Goal: Task Accomplishment & Management: Use online tool/utility

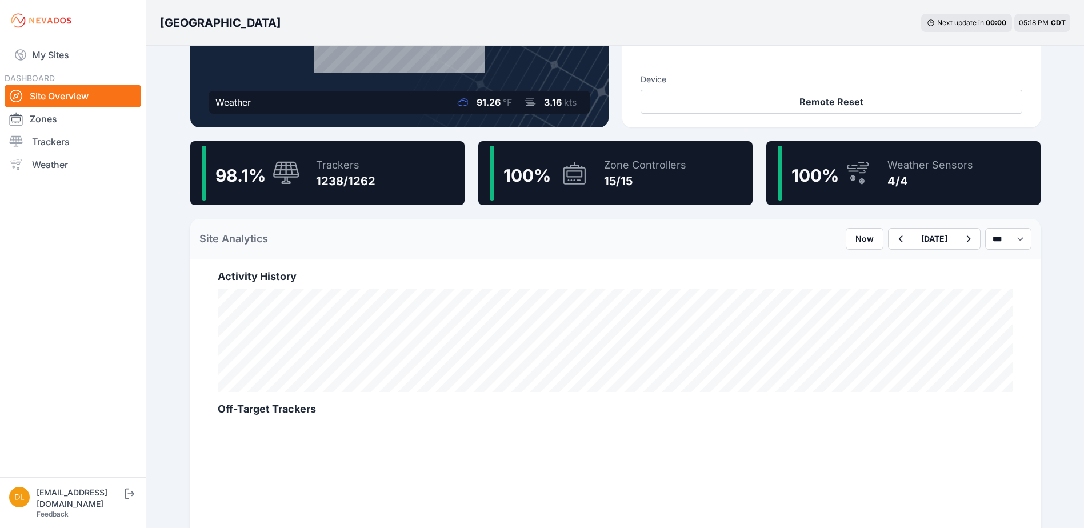
scroll to position [229, 0]
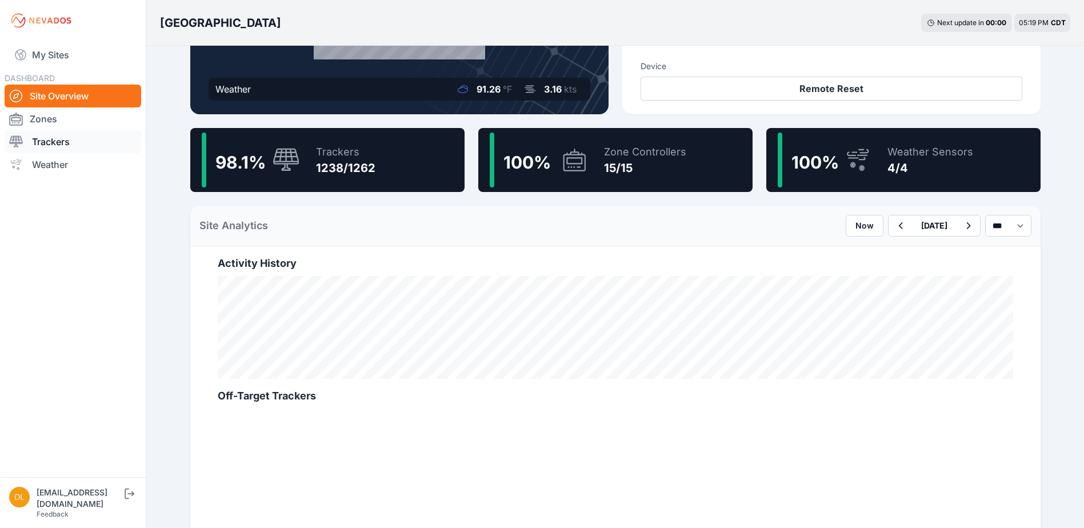
click at [67, 145] on link "Trackers" at bounding box center [73, 141] width 137 height 23
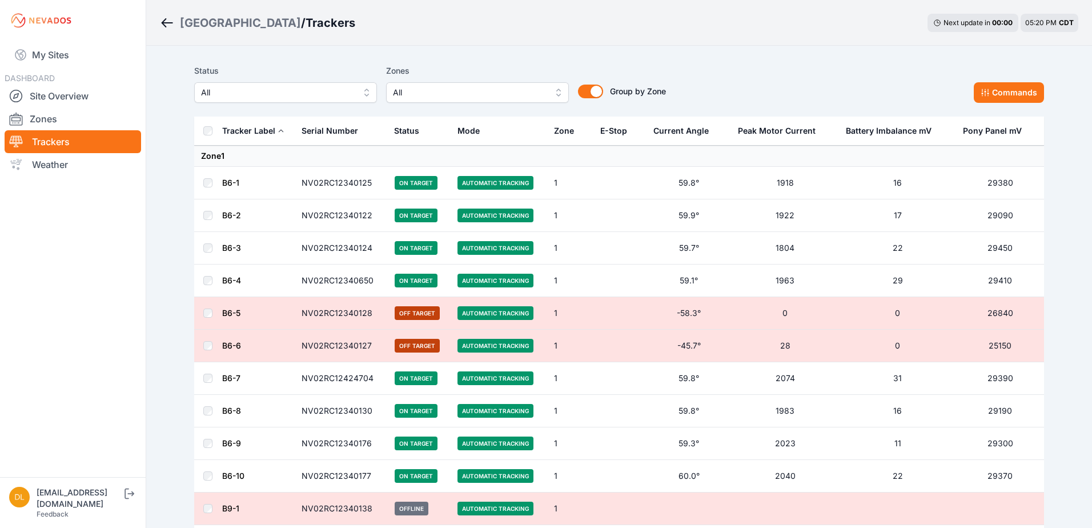
click at [459, 89] on span "All" at bounding box center [469, 93] width 153 height 14
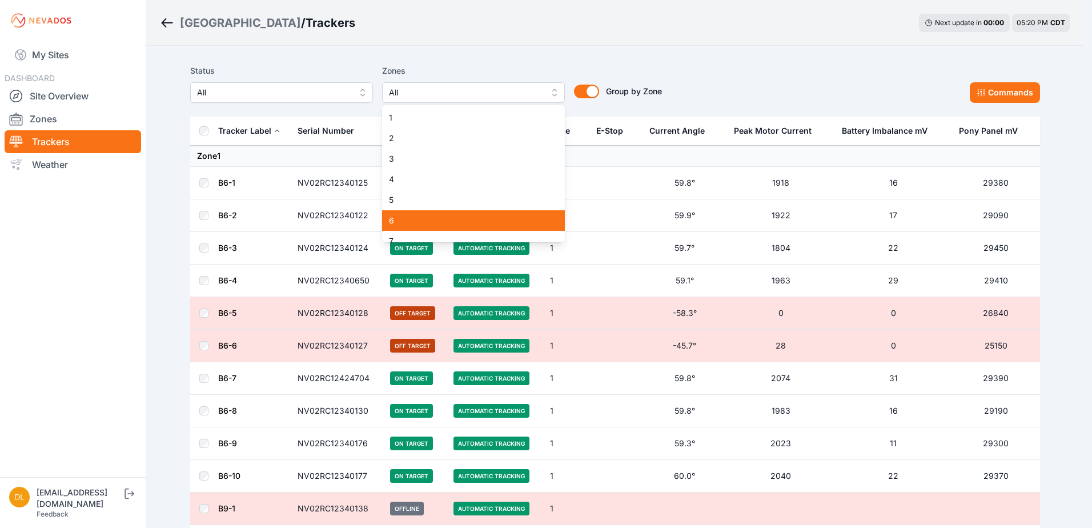
click at [480, 221] on span "6" at bounding box center [466, 220] width 155 height 11
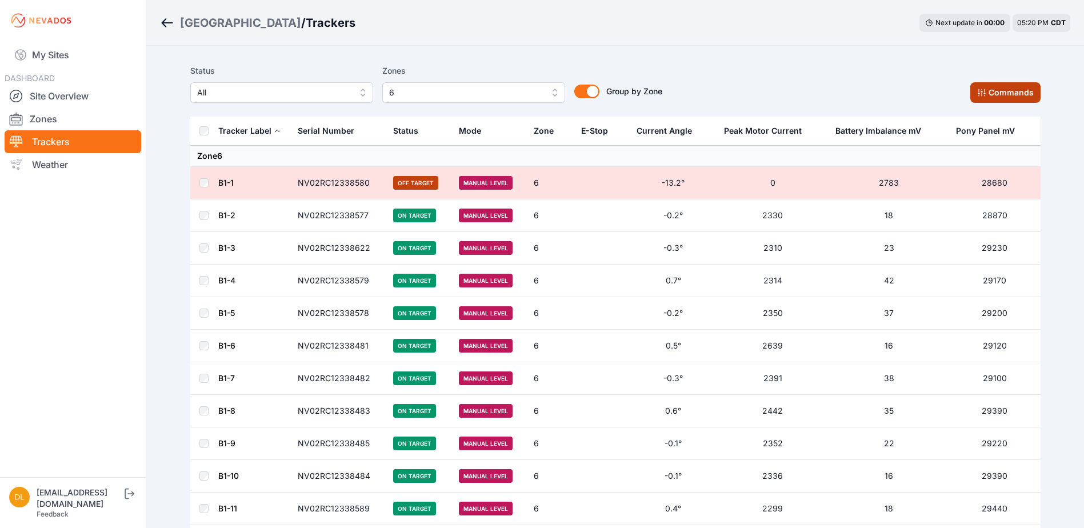
click at [992, 97] on button "Commands" at bounding box center [1005, 92] width 70 height 21
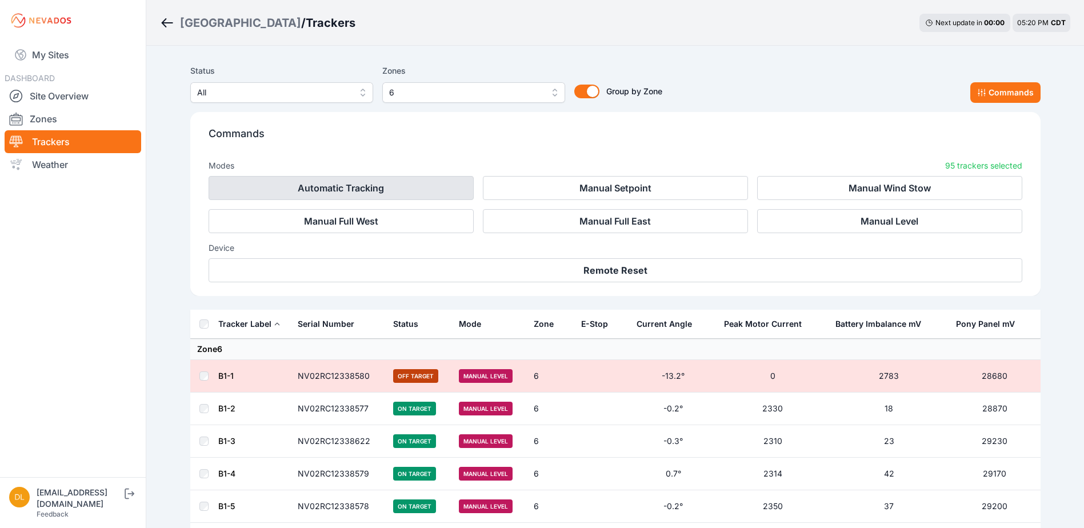
click at [418, 191] on button "Automatic Tracking" at bounding box center [341, 188] width 265 height 24
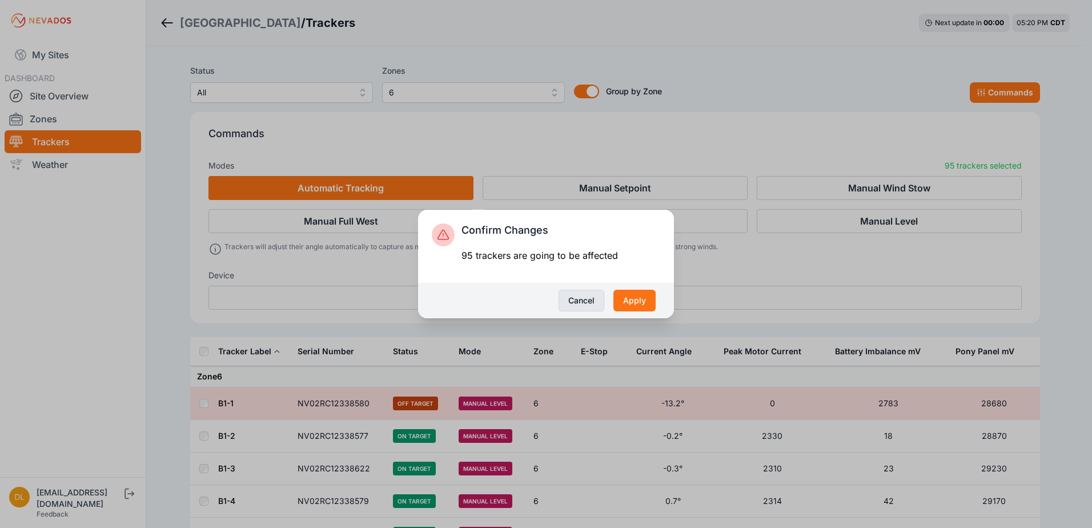
click at [589, 299] on button "Cancel" at bounding box center [582, 301] width 46 height 22
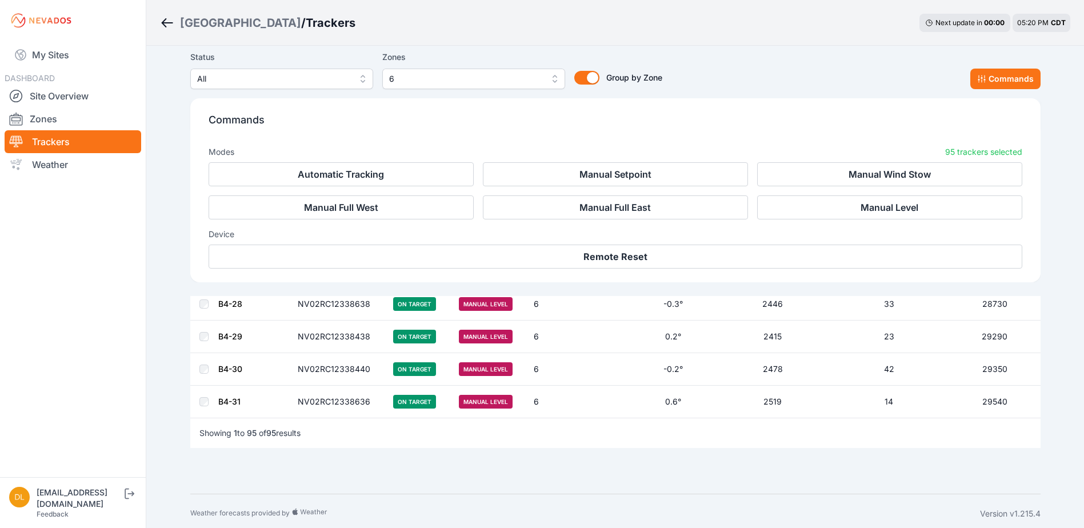
scroll to position [3041, 0]
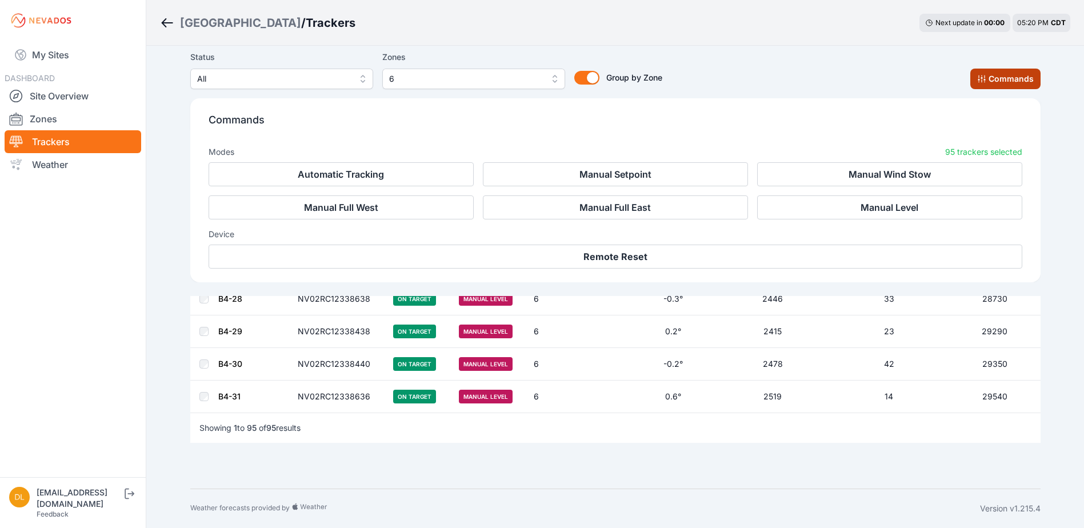
click at [983, 83] on button "Commands" at bounding box center [1005, 79] width 70 height 21
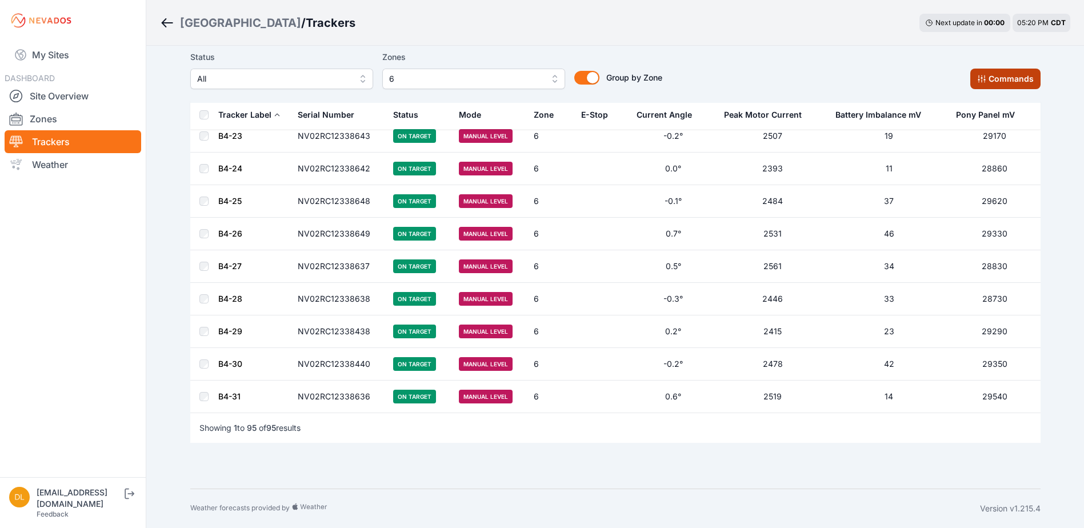
scroll to position [2847, 0]
click at [1014, 74] on button "Commands" at bounding box center [1005, 79] width 70 height 21
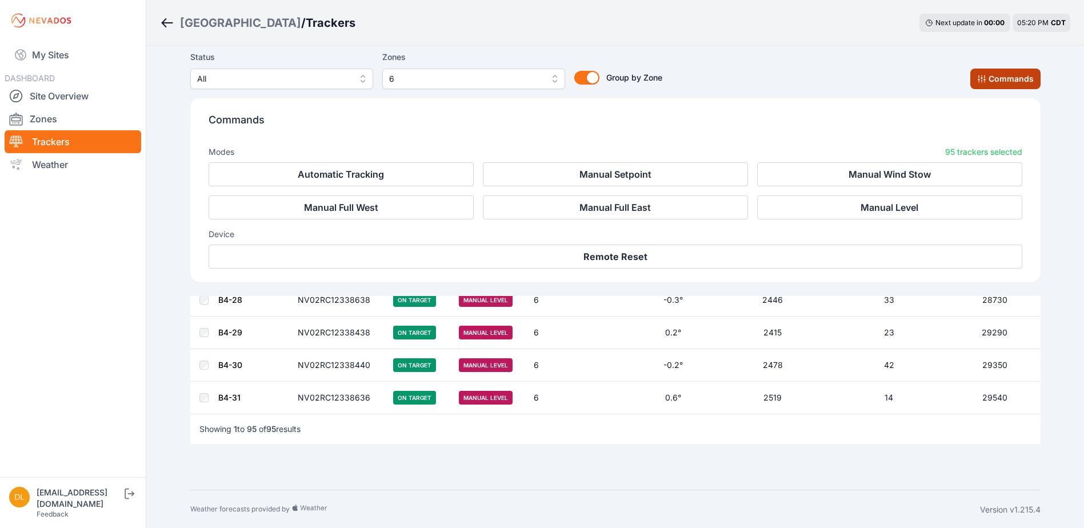
scroll to position [3041, 0]
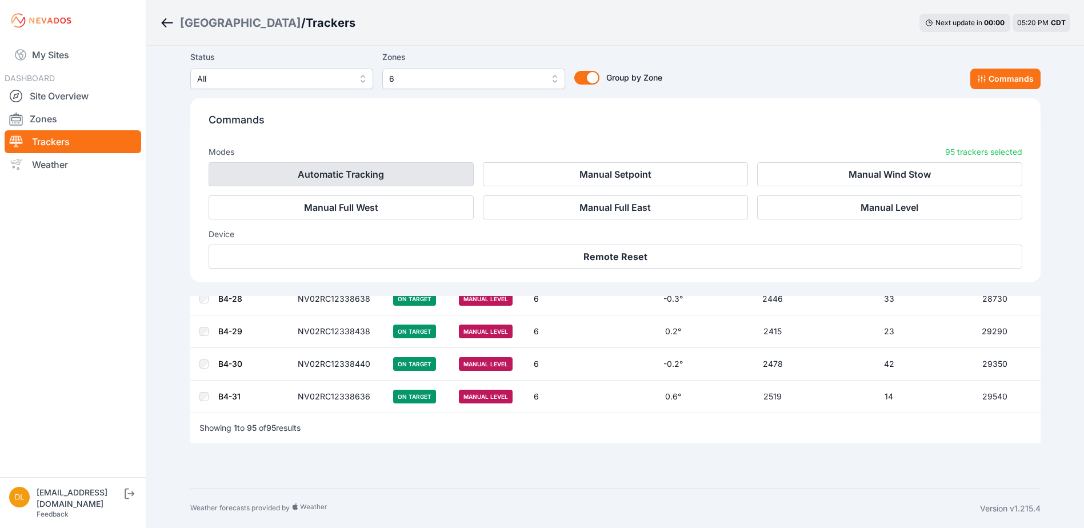
click at [430, 178] on button "Automatic Tracking" at bounding box center [341, 174] width 265 height 24
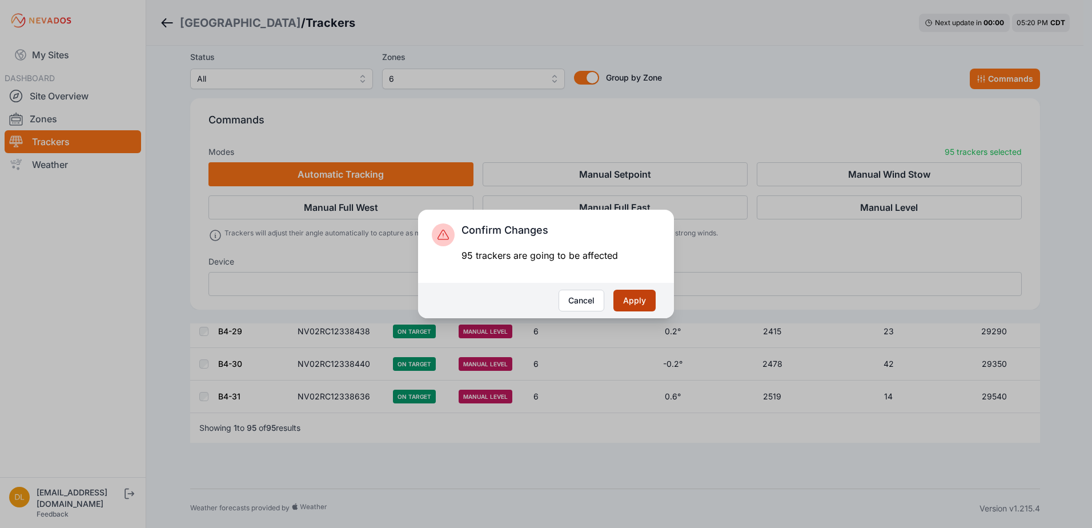
click at [636, 304] on button "Apply" at bounding box center [635, 301] width 42 height 22
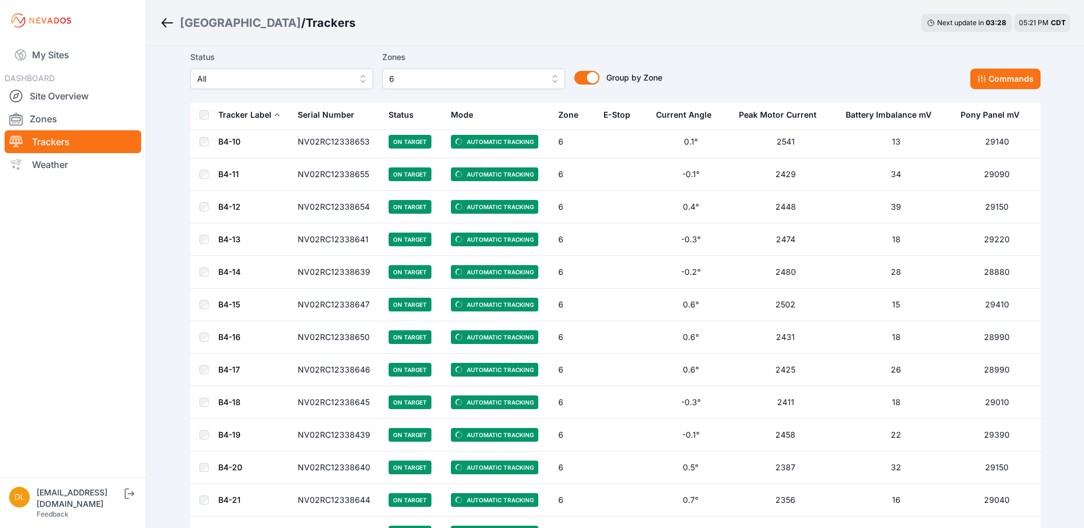
scroll to position [2390, 0]
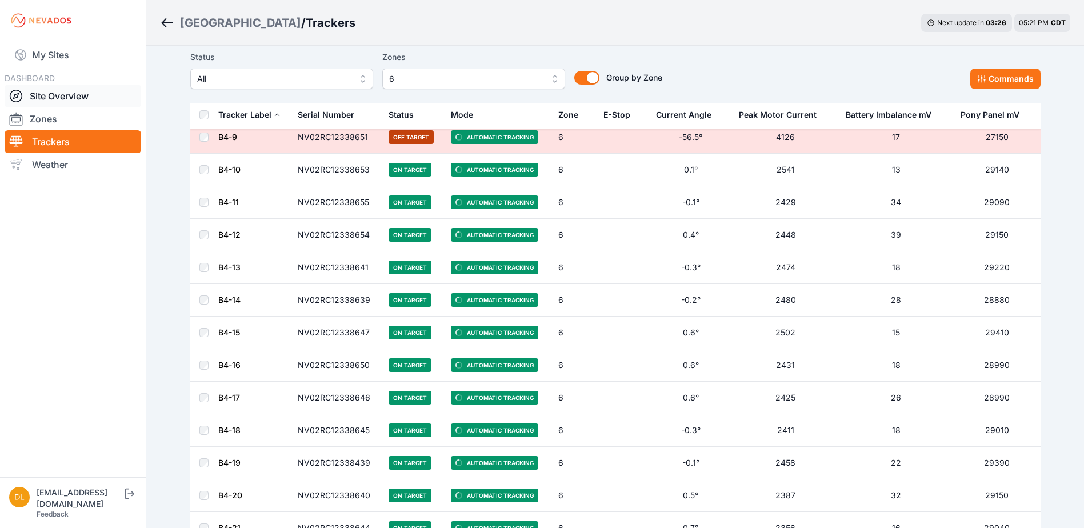
click at [63, 98] on link "Site Overview" at bounding box center [73, 96] width 137 height 23
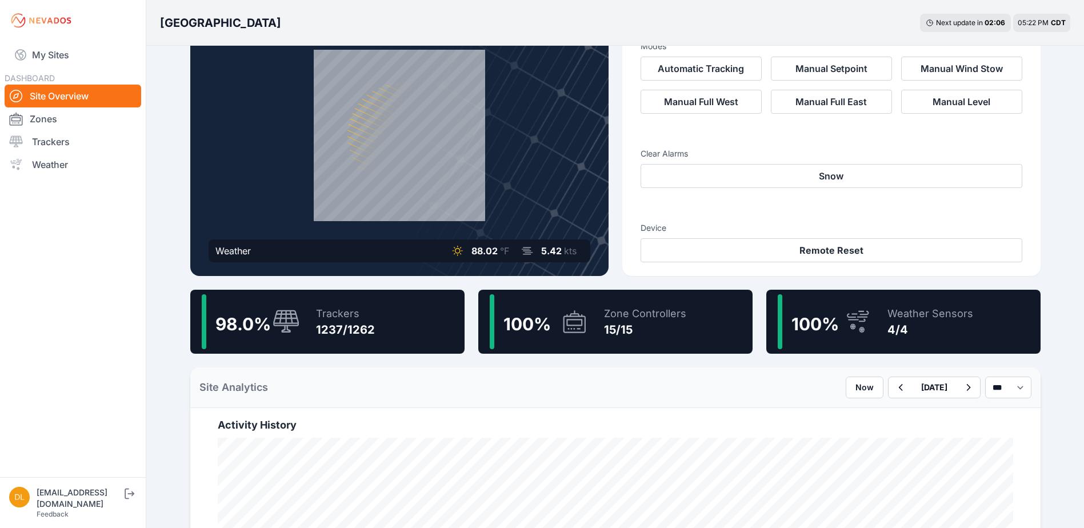
scroll to position [57, 0]
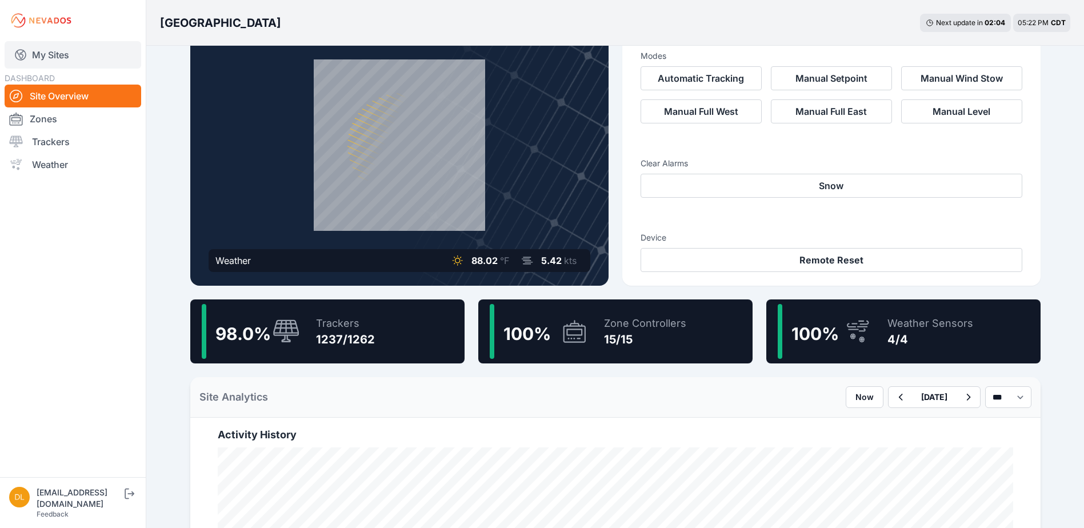
click at [59, 64] on link "My Sites" at bounding box center [73, 54] width 137 height 27
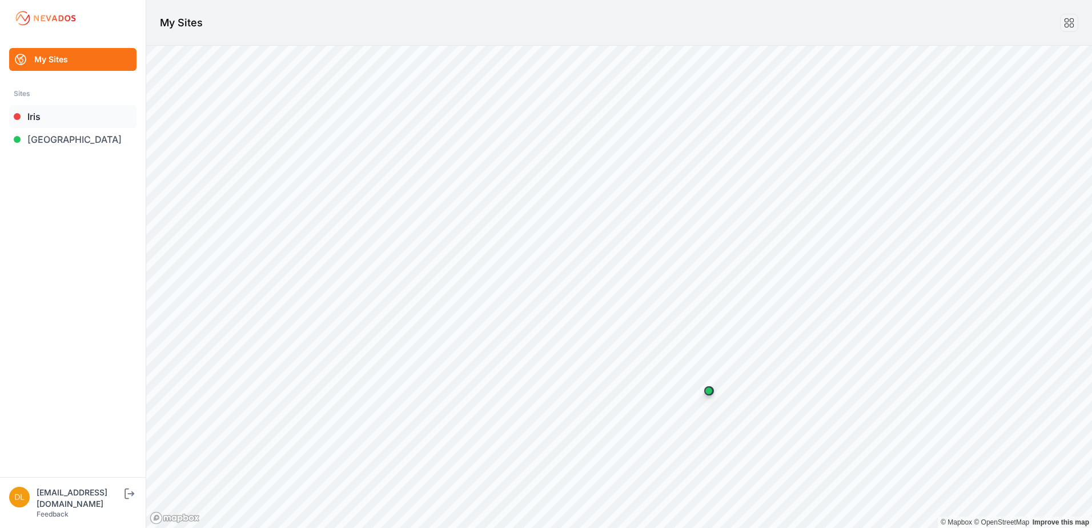
click at [63, 117] on link "Iris" at bounding box center [72, 116] width 127 height 23
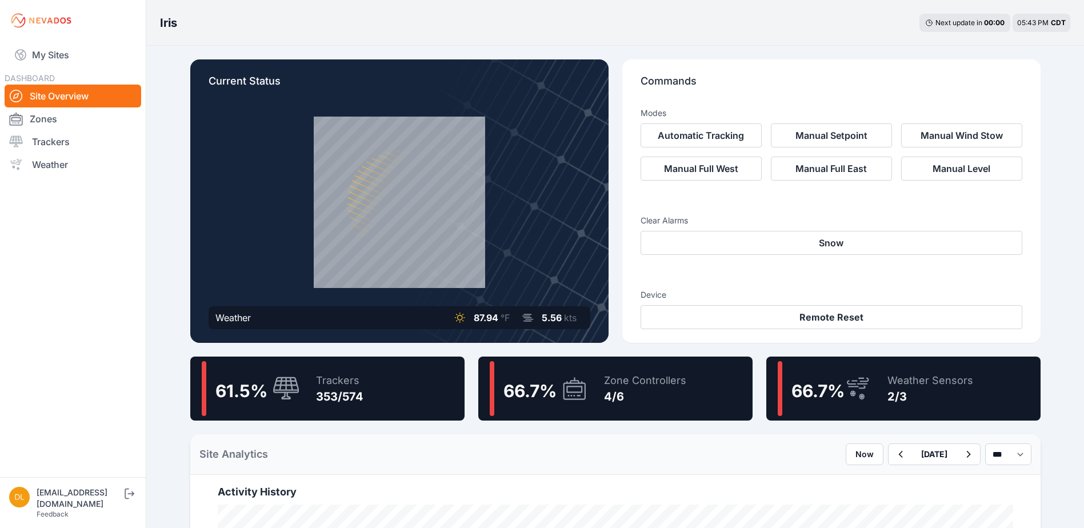
click at [620, 379] on div "Zone Controllers" at bounding box center [645, 381] width 82 height 16
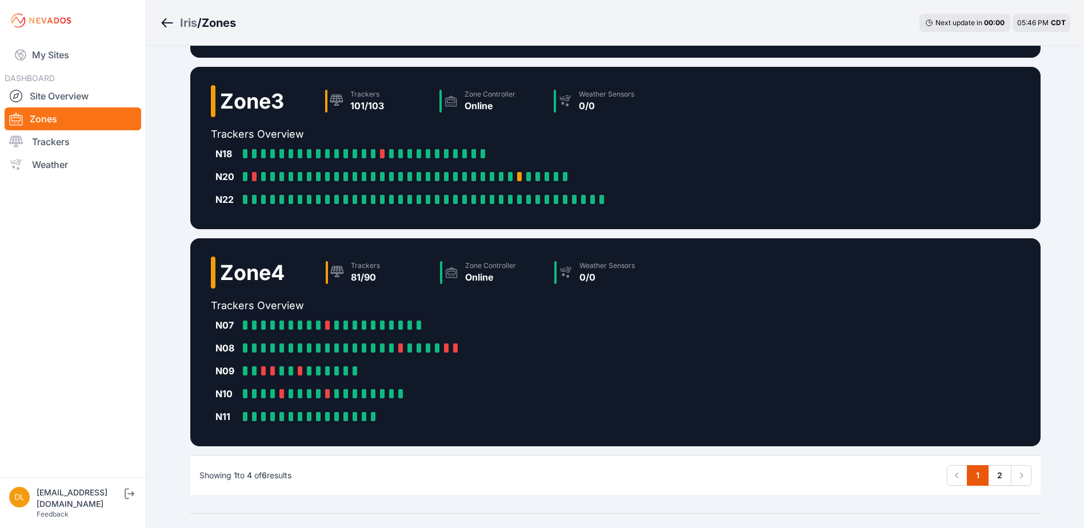
scroll to position [428, 0]
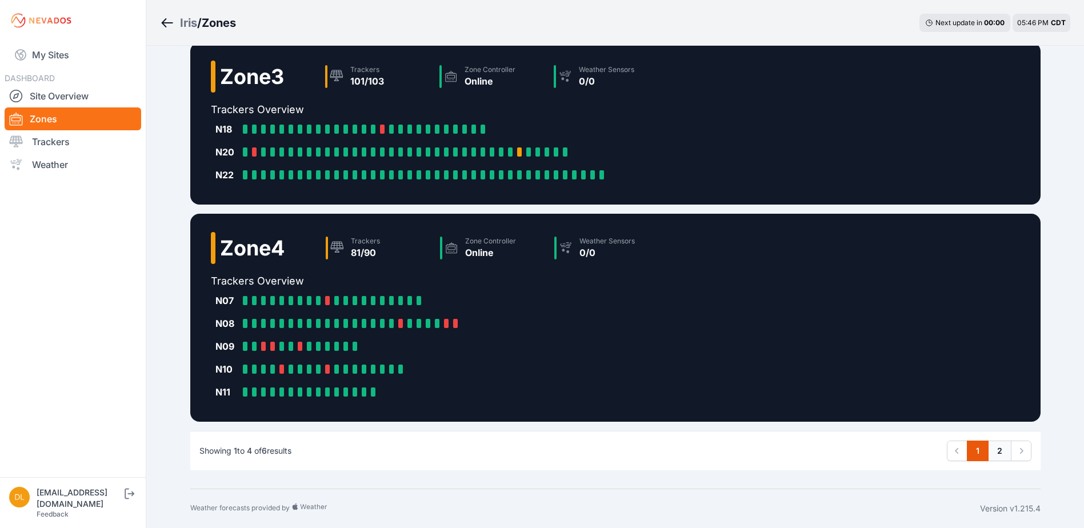
click at [995, 451] on link "2" at bounding box center [999, 450] width 23 height 21
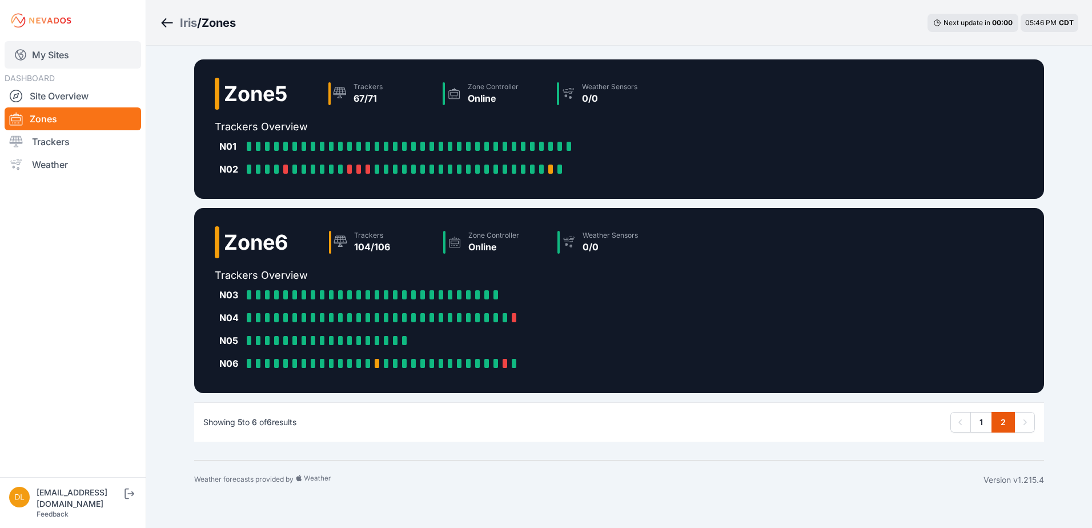
click at [76, 55] on link "My Sites" at bounding box center [73, 54] width 137 height 27
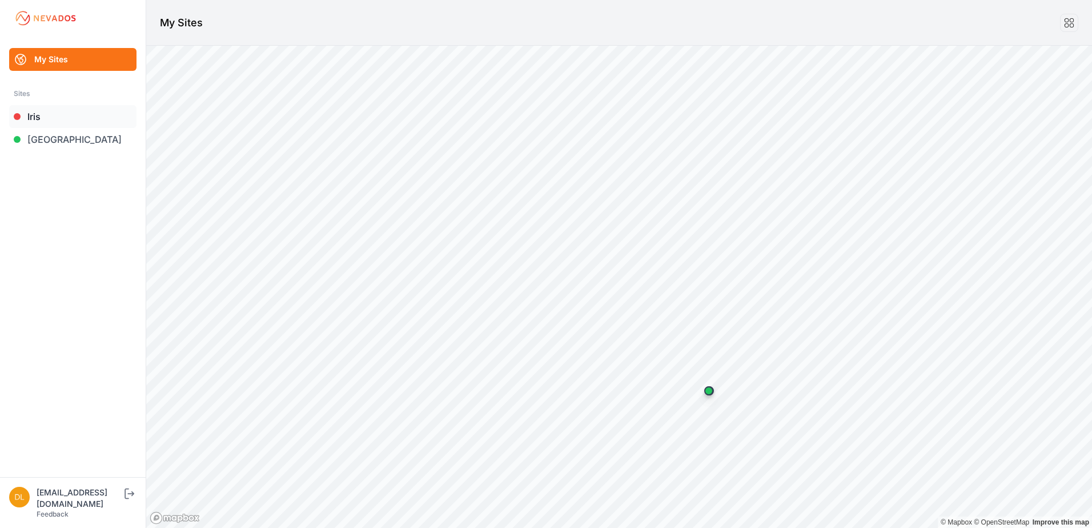
click at [57, 116] on link "Iris" at bounding box center [72, 116] width 127 height 23
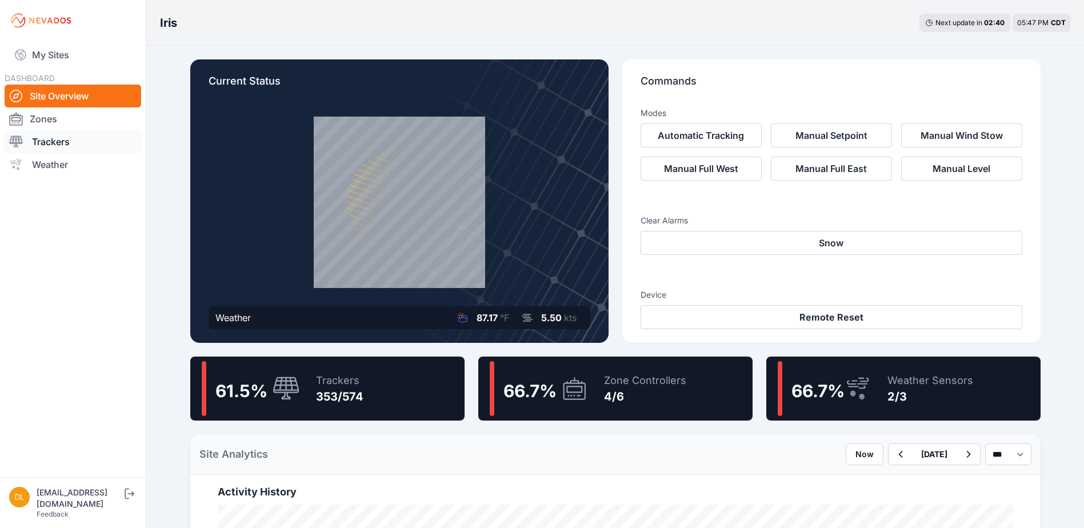
click at [73, 141] on link "Trackers" at bounding box center [73, 141] width 137 height 23
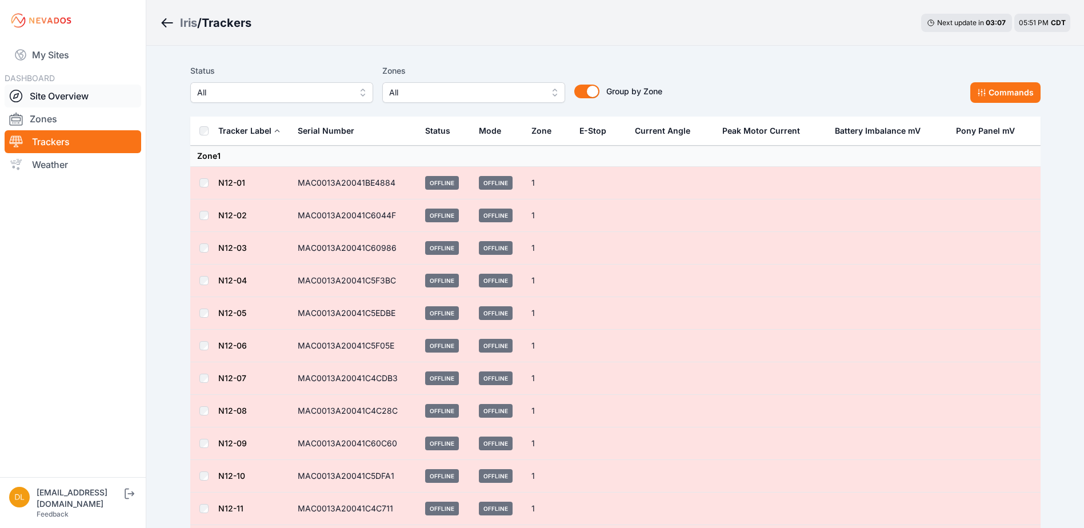
click at [62, 93] on link "Site Overview" at bounding box center [73, 96] width 137 height 23
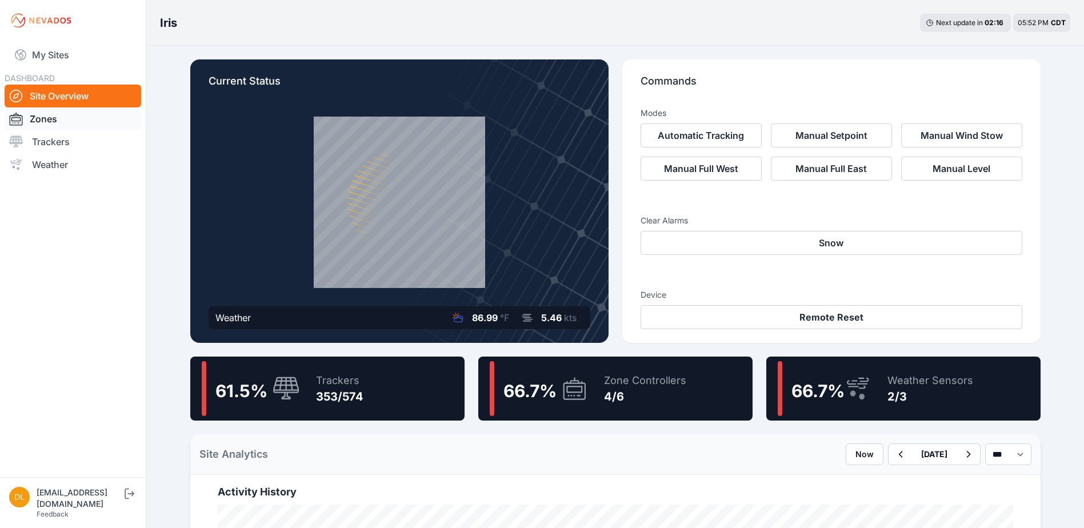
click at [33, 121] on link "Zones" at bounding box center [73, 118] width 137 height 23
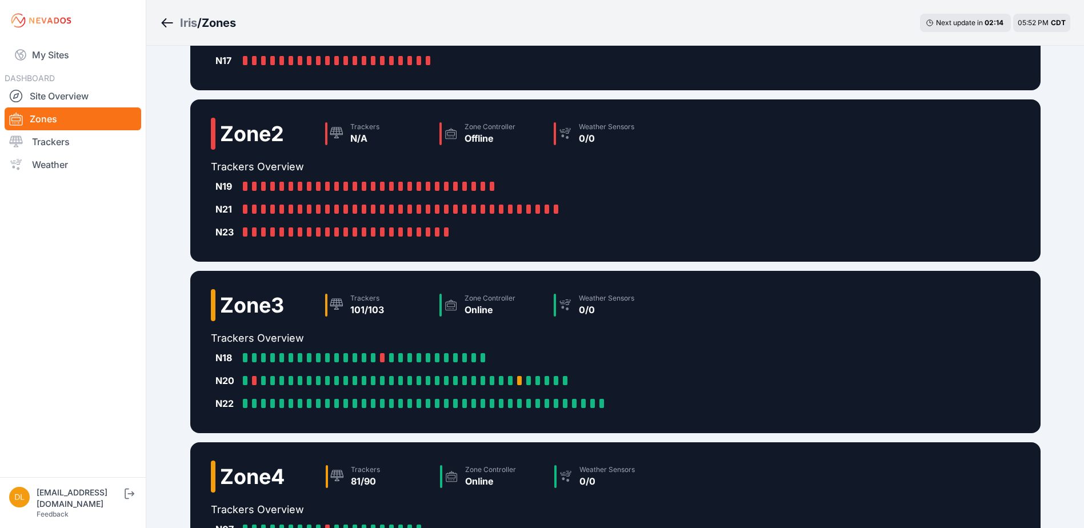
scroll to position [229, 0]
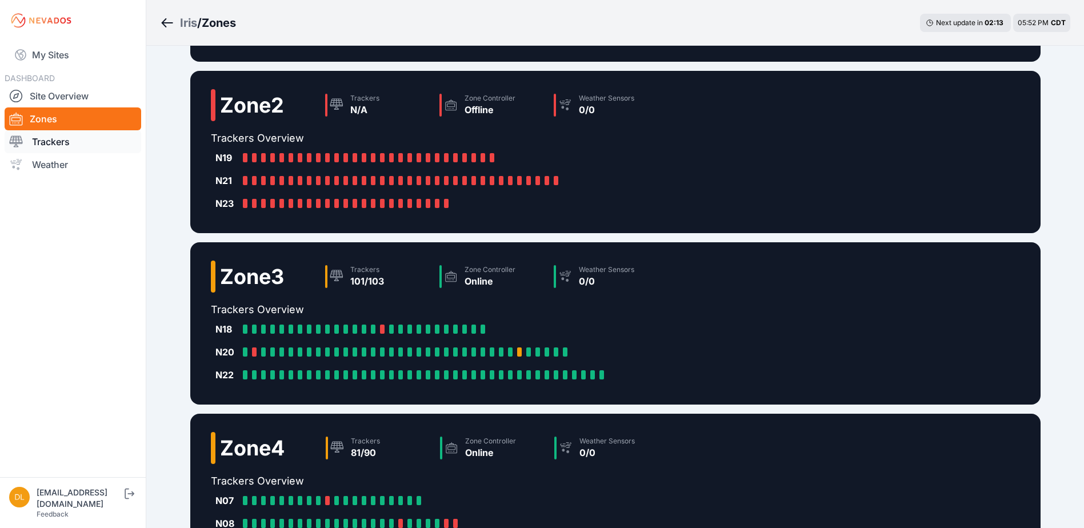
click at [65, 146] on link "Trackers" at bounding box center [73, 141] width 137 height 23
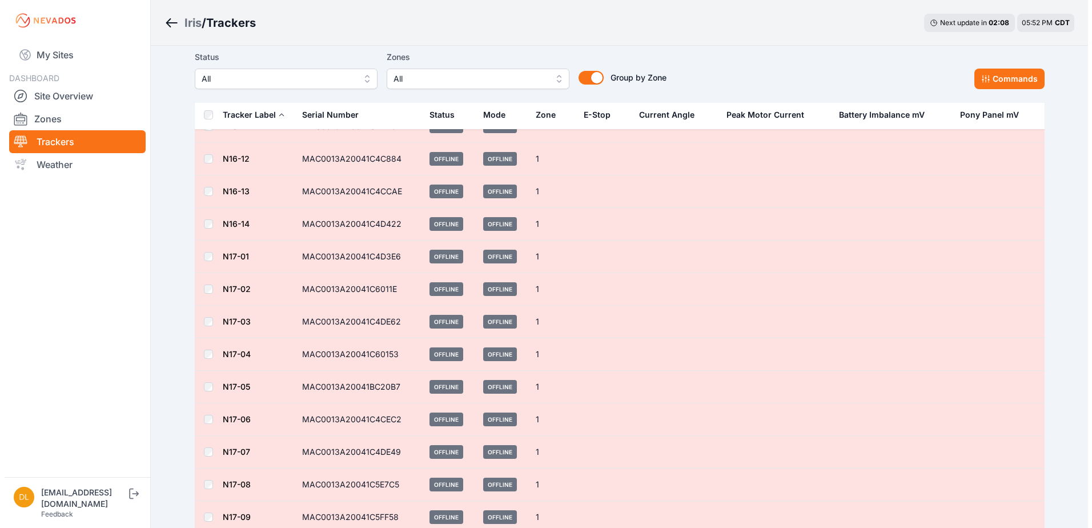
scroll to position [3371, 0]
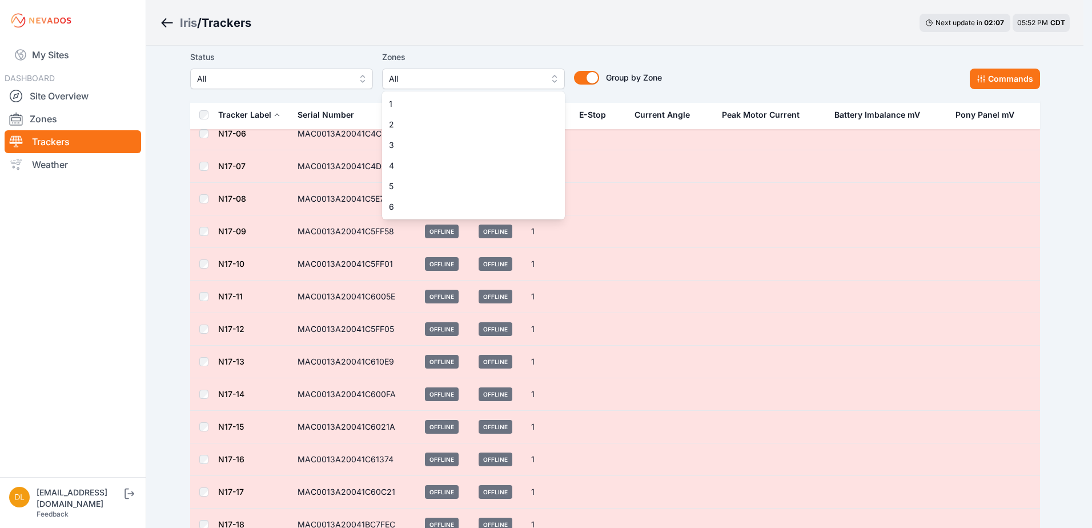
click at [444, 84] on span "All" at bounding box center [465, 79] width 153 height 14
click at [428, 145] on span "3" at bounding box center [466, 144] width 155 height 11
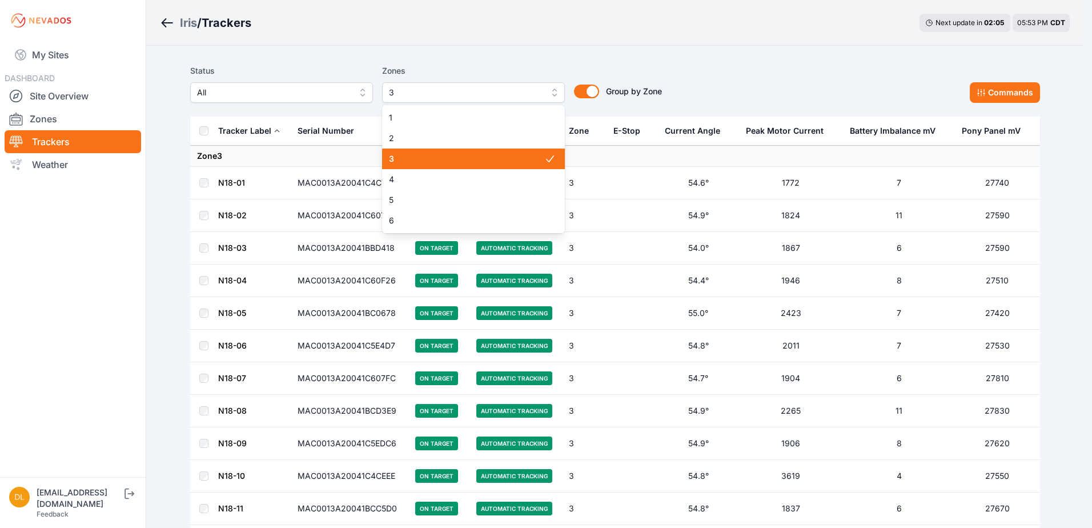
click at [435, 162] on span "3" at bounding box center [466, 158] width 155 height 11
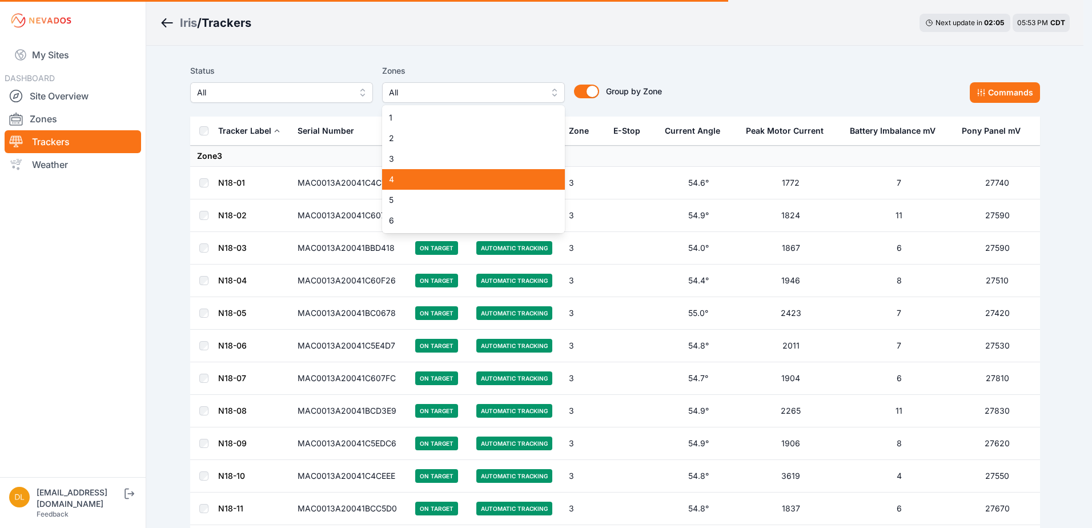
click at [435, 177] on span "4" at bounding box center [466, 179] width 155 height 11
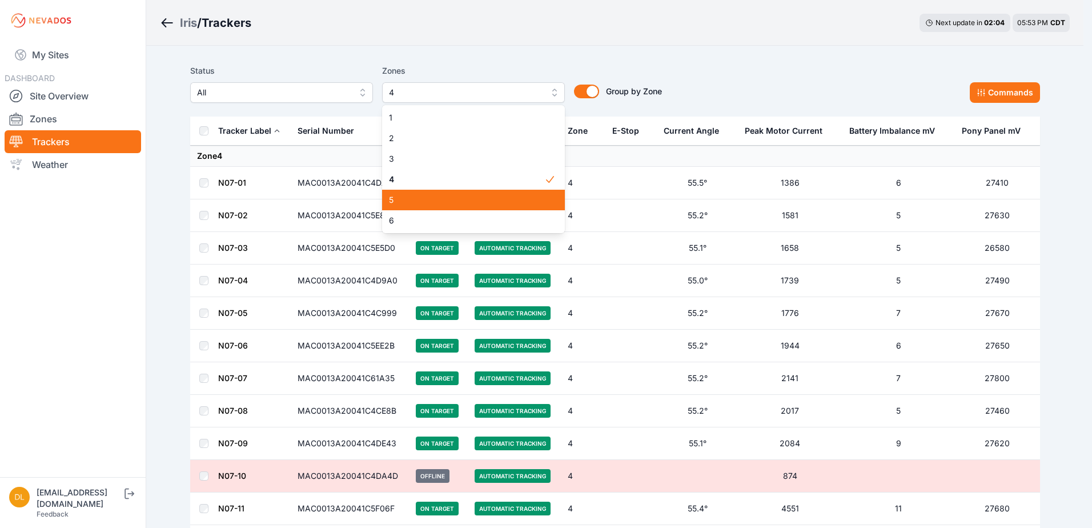
click at [434, 196] on span "5" at bounding box center [466, 199] width 155 height 11
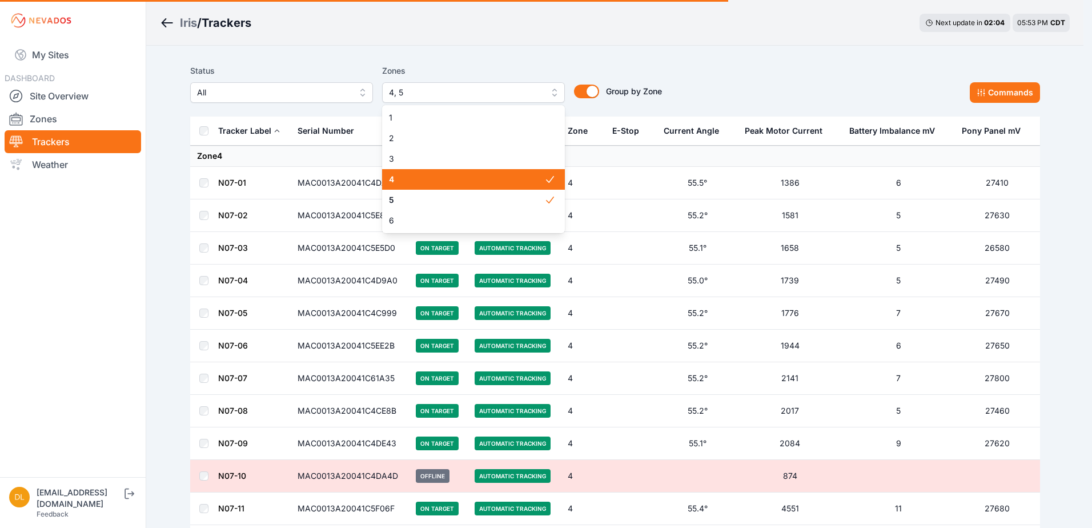
click at [435, 182] on span "4" at bounding box center [466, 179] width 155 height 11
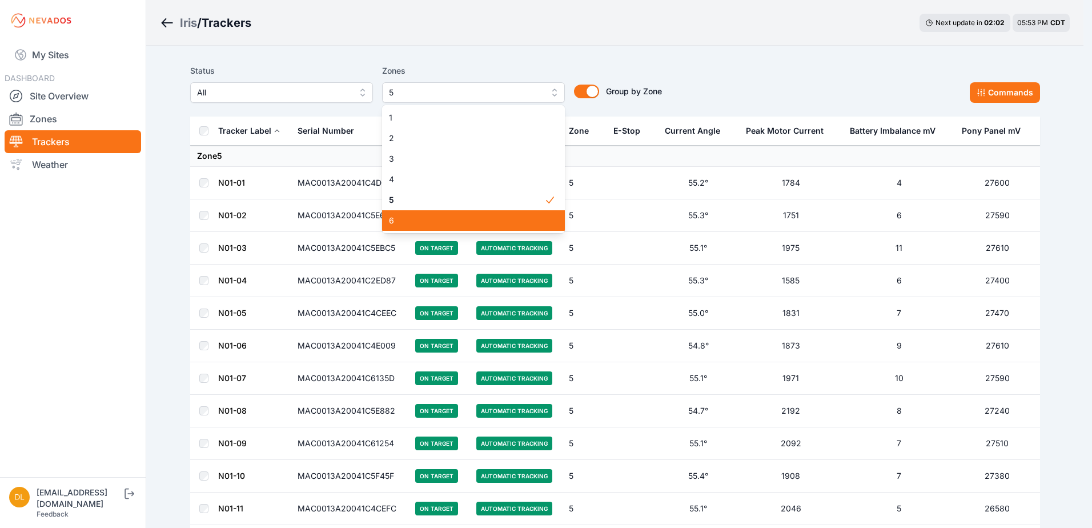
click at [432, 215] on span "6" at bounding box center [466, 220] width 155 height 11
click at [434, 210] on div "5" at bounding box center [473, 200] width 183 height 21
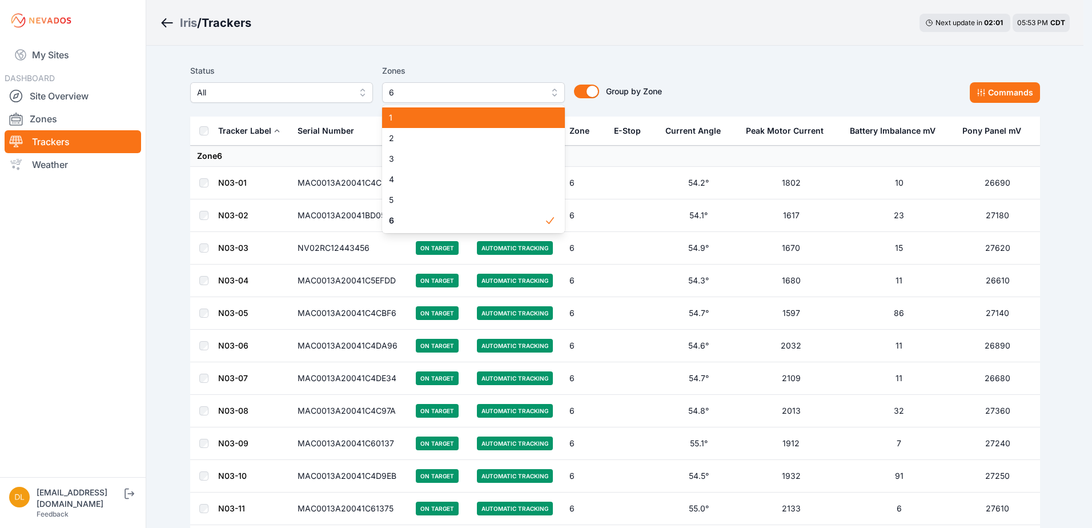
click at [445, 123] on span "1" at bounding box center [466, 117] width 155 height 11
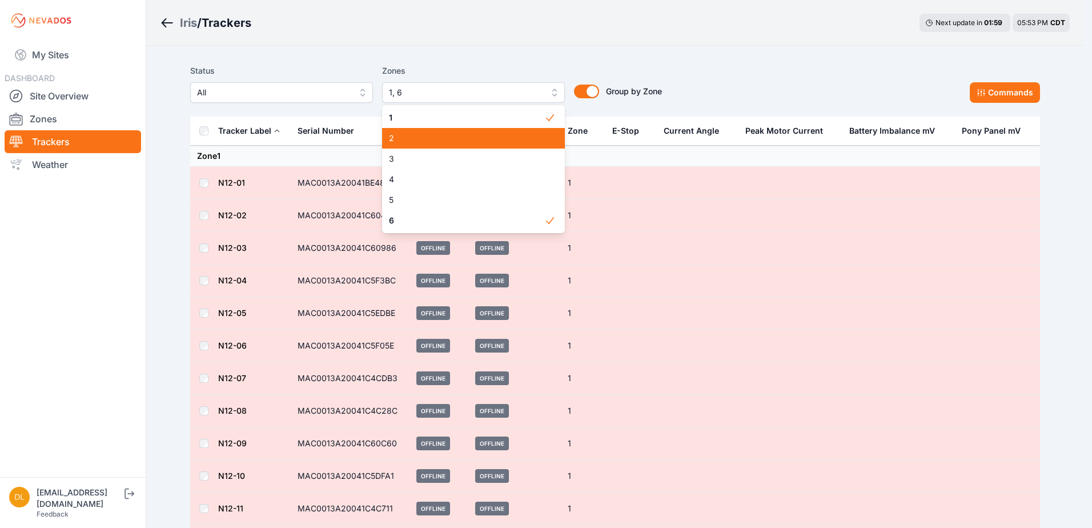
click at [446, 140] on span "2" at bounding box center [466, 138] width 155 height 11
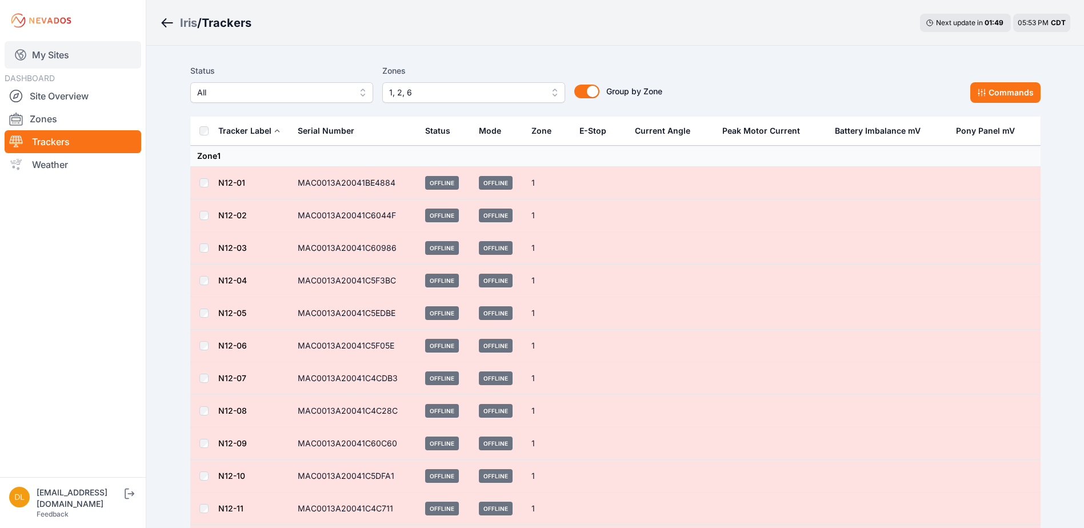
click at [79, 58] on link "My Sites" at bounding box center [73, 54] width 137 height 27
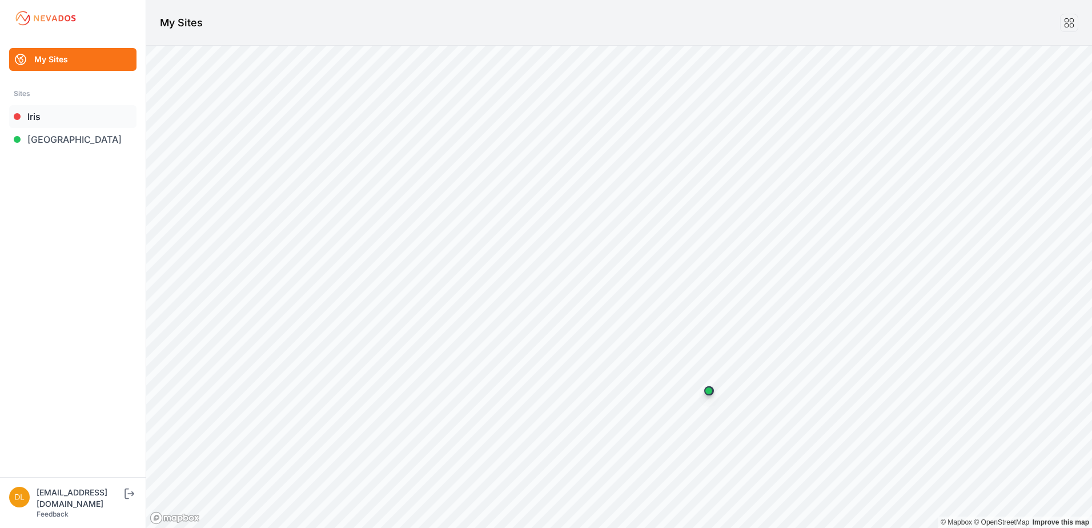
click at [72, 121] on link "Iris" at bounding box center [72, 116] width 127 height 23
click at [90, 119] on link "Iris" at bounding box center [72, 116] width 127 height 23
click at [62, 117] on link "Iris" at bounding box center [72, 116] width 127 height 23
click at [86, 118] on link "Iris" at bounding box center [72, 116] width 127 height 23
